Goal: Communication & Community: Answer question/provide support

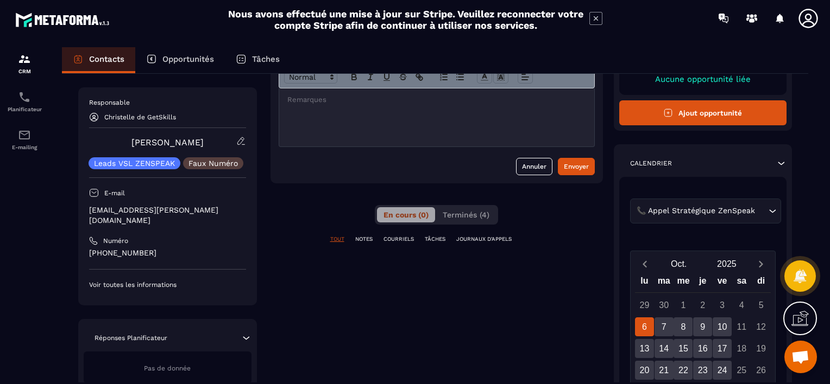
scroll to position [109, 0]
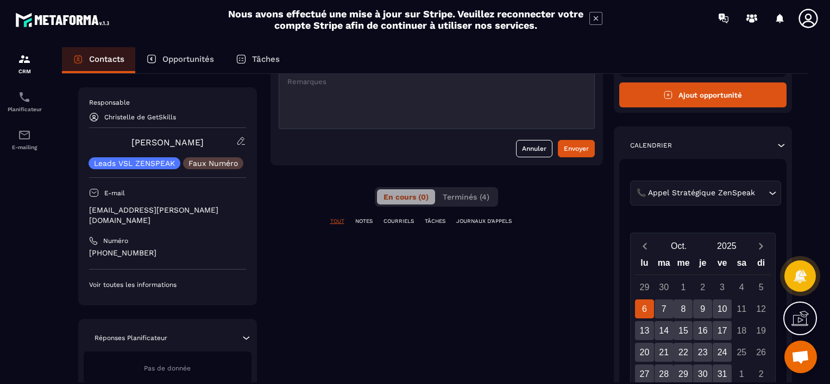
click at [396, 219] on p "COURRIELS" at bounding box center [398, 222] width 30 height 8
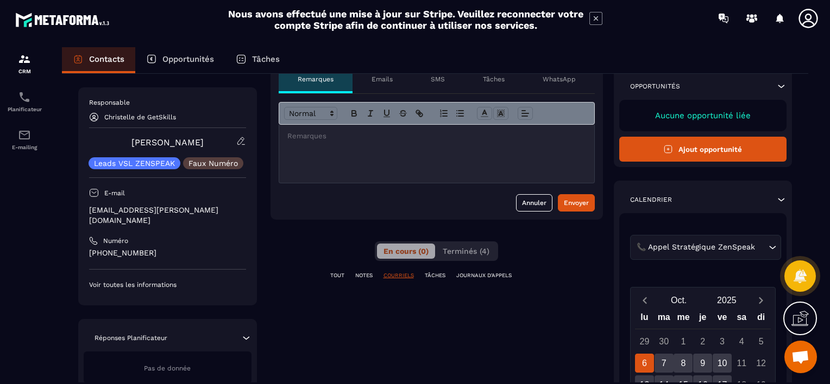
click at [296, 143] on div at bounding box center [436, 154] width 315 height 58
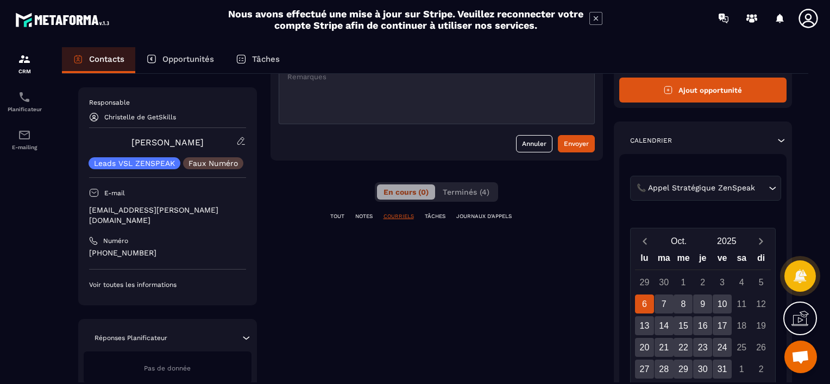
scroll to position [1, 0]
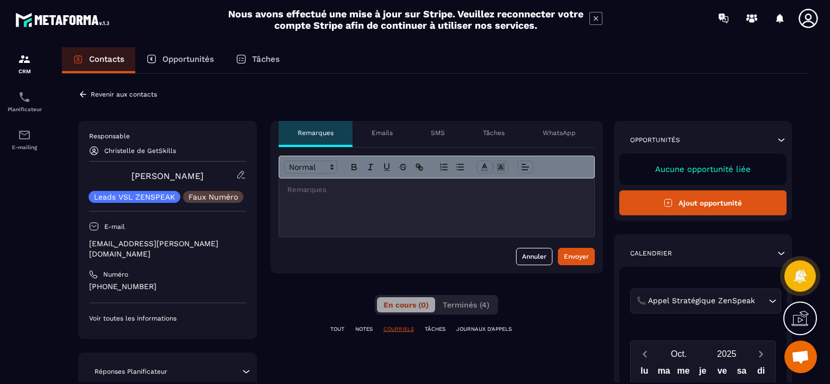
click at [376, 131] on p "Emails" at bounding box center [381, 133] width 21 height 9
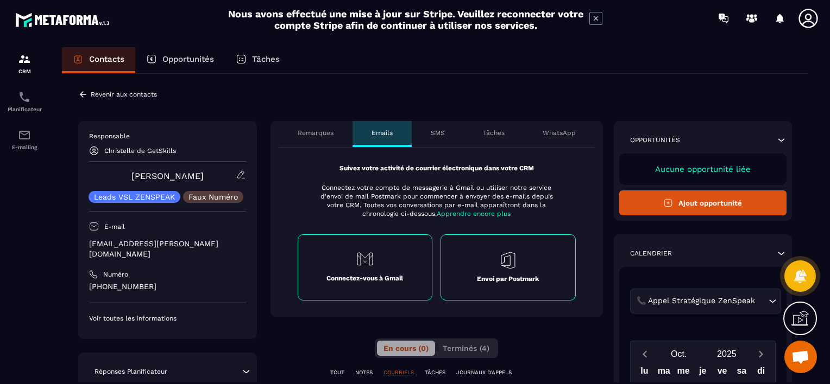
click at [361, 269] on div "Connectez-vous à Gmail" at bounding box center [365, 268] width 135 height 66
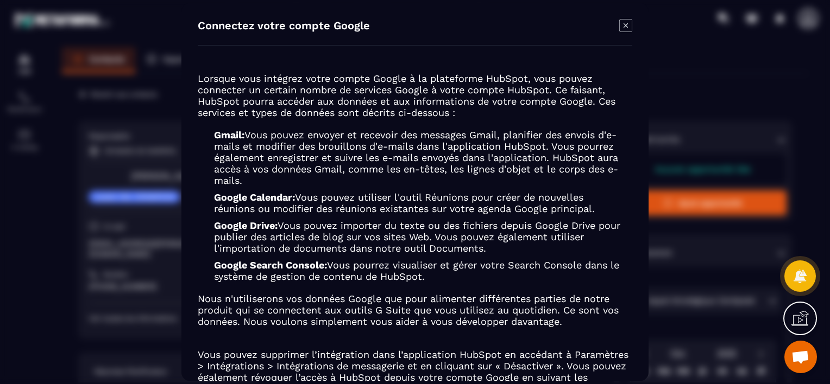
click at [628, 22] on icon "Modal window" at bounding box center [625, 25] width 13 height 13
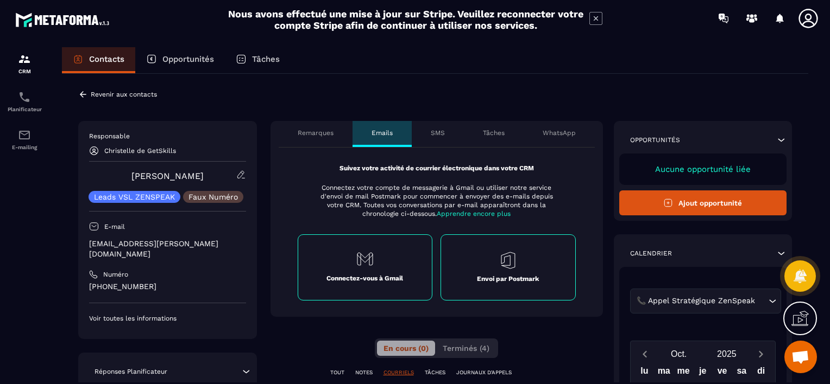
drag, startPoint x: 127, startPoint y: 242, endPoint x: 169, endPoint y: 243, distance: 42.4
click at [169, 243] on p "[EMAIL_ADDRESS][PERSON_NAME][DOMAIN_NAME]" at bounding box center [167, 249] width 157 height 21
drag, startPoint x: 167, startPoint y: 243, endPoint x: 87, endPoint y: 243, distance: 79.8
click at [87, 243] on div "Responsable [PERSON_NAME] de GetSkills [PERSON_NAME] VSL ZENSPEAK Faux Numéro E…" at bounding box center [167, 230] width 179 height 218
drag, startPoint x: 87, startPoint y: 243, endPoint x: 93, endPoint y: 243, distance: 6.0
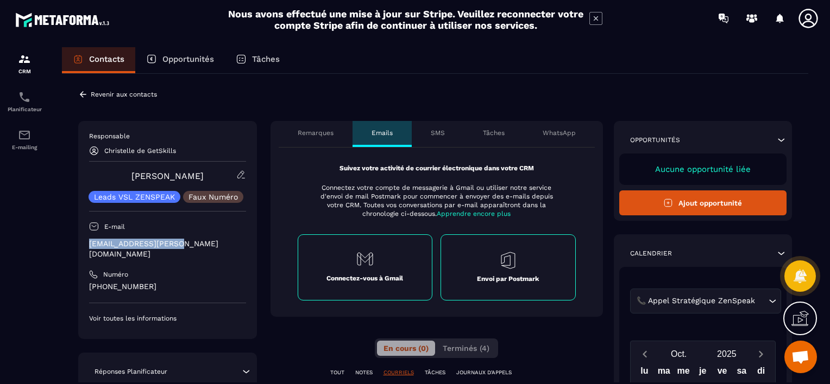
copy p "[EMAIL_ADDRESS][PERSON_NAME][DOMAIN_NAME]"
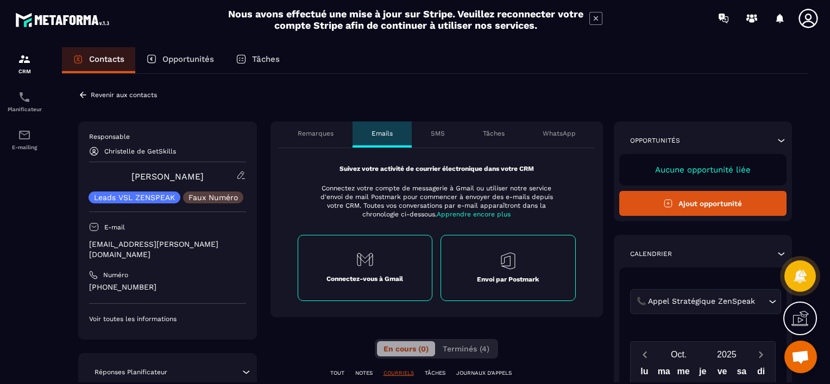
click at [307, 132] on p "Remarques" at bounding box center [316, 133] width 36 height 9
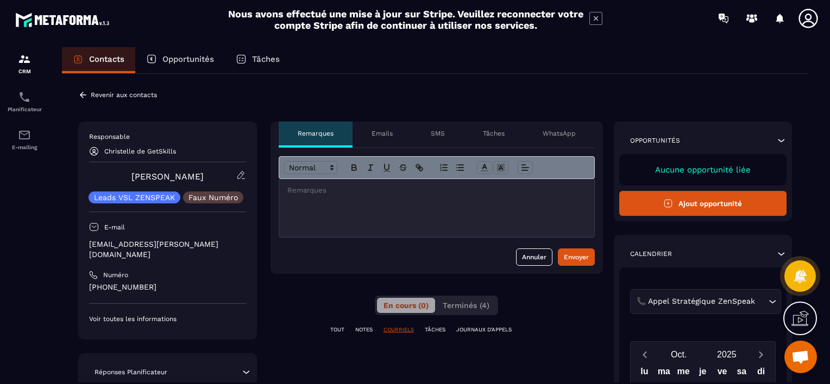
click at [320, 195] on p at bounding box center [436, 191] width 299 height 10
click at [567, 254] on div "Envoyer" at bounding box center [576, 257] width 25 height 11
